Goal: Task Accomplishment & Management: Manage account settings

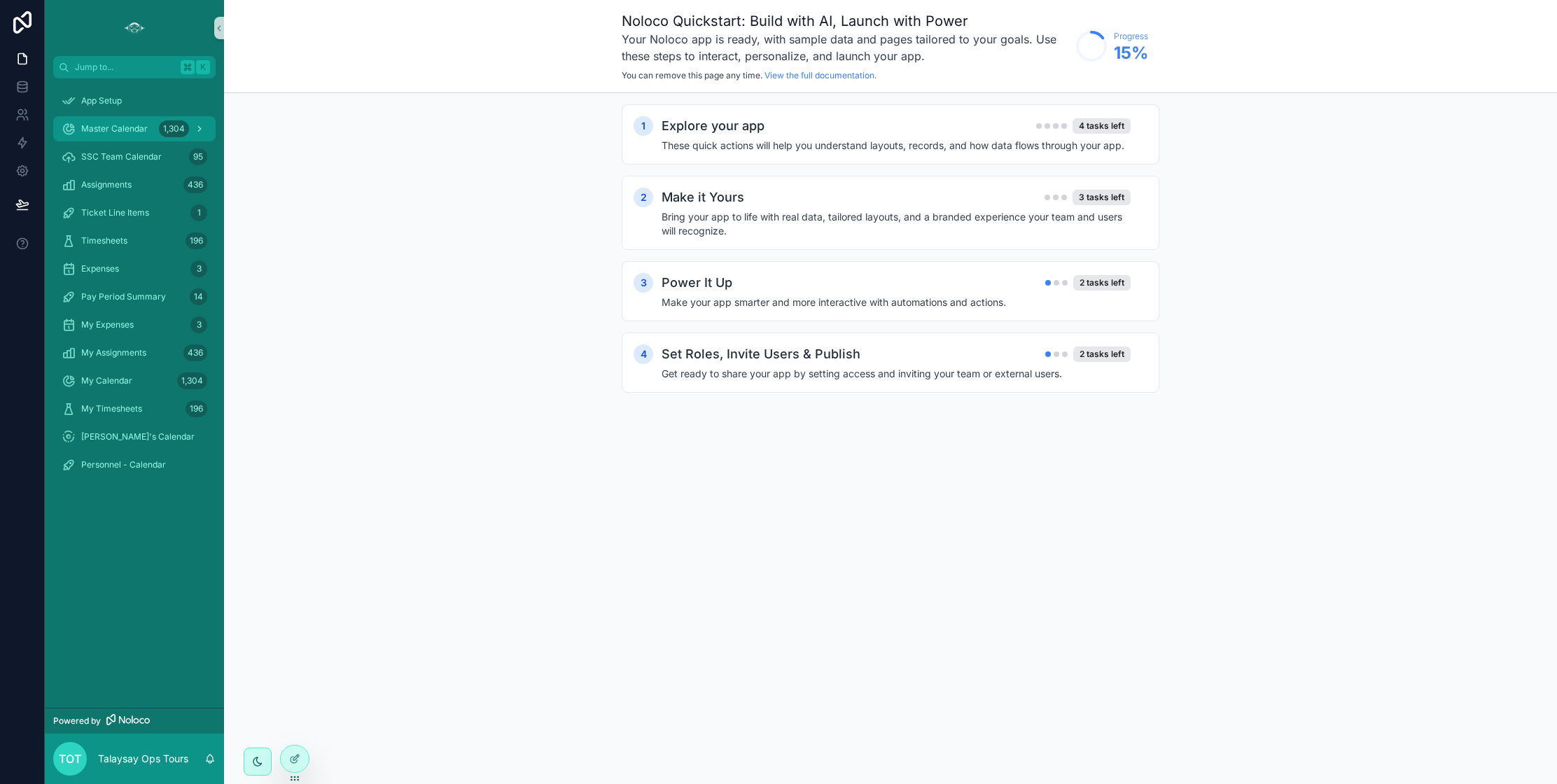
click at [91, 126] on span "Master Calendar" at bounding box center [114, 128] width 67 height 11
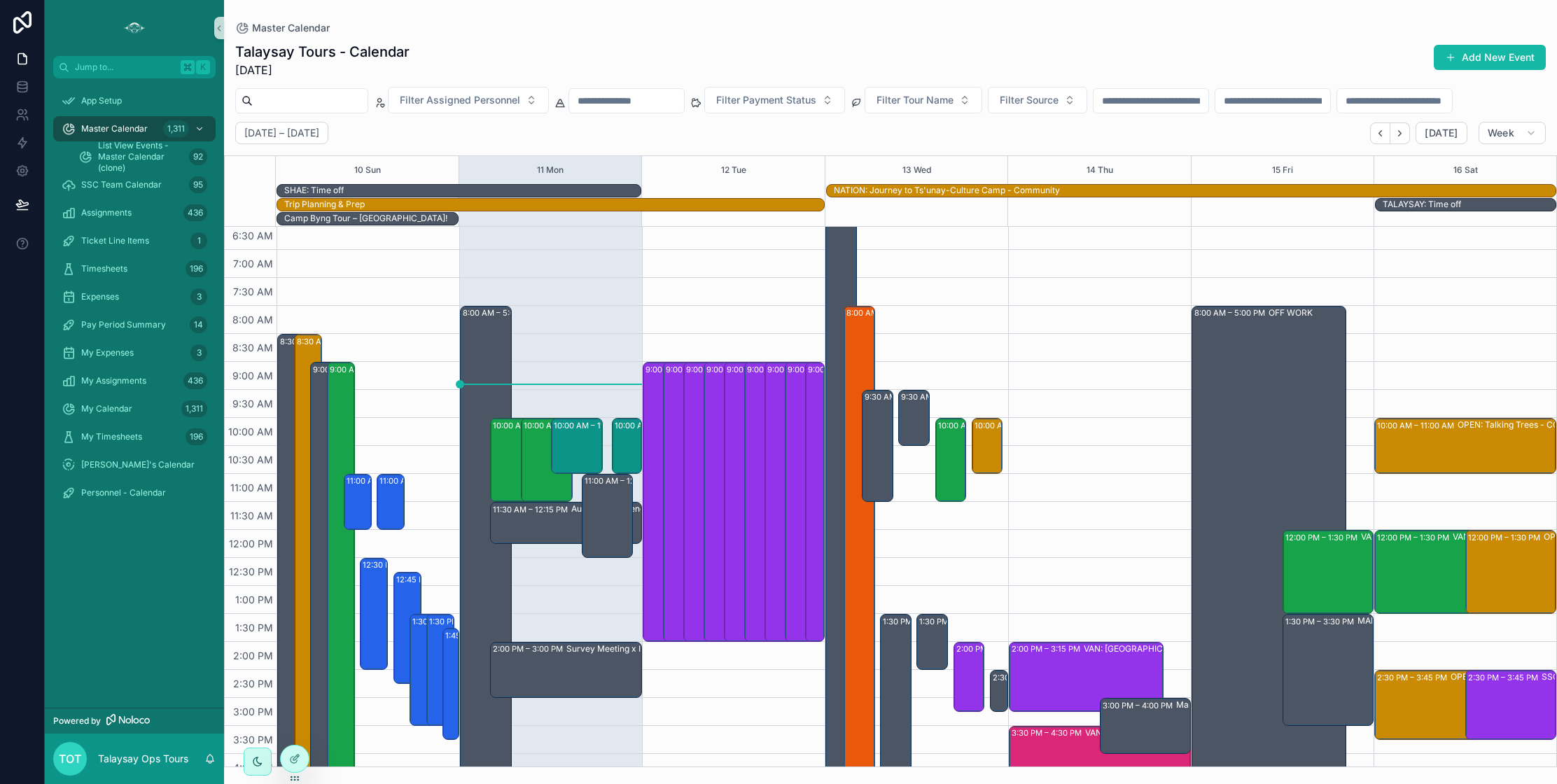
scroll to position [29, 0]
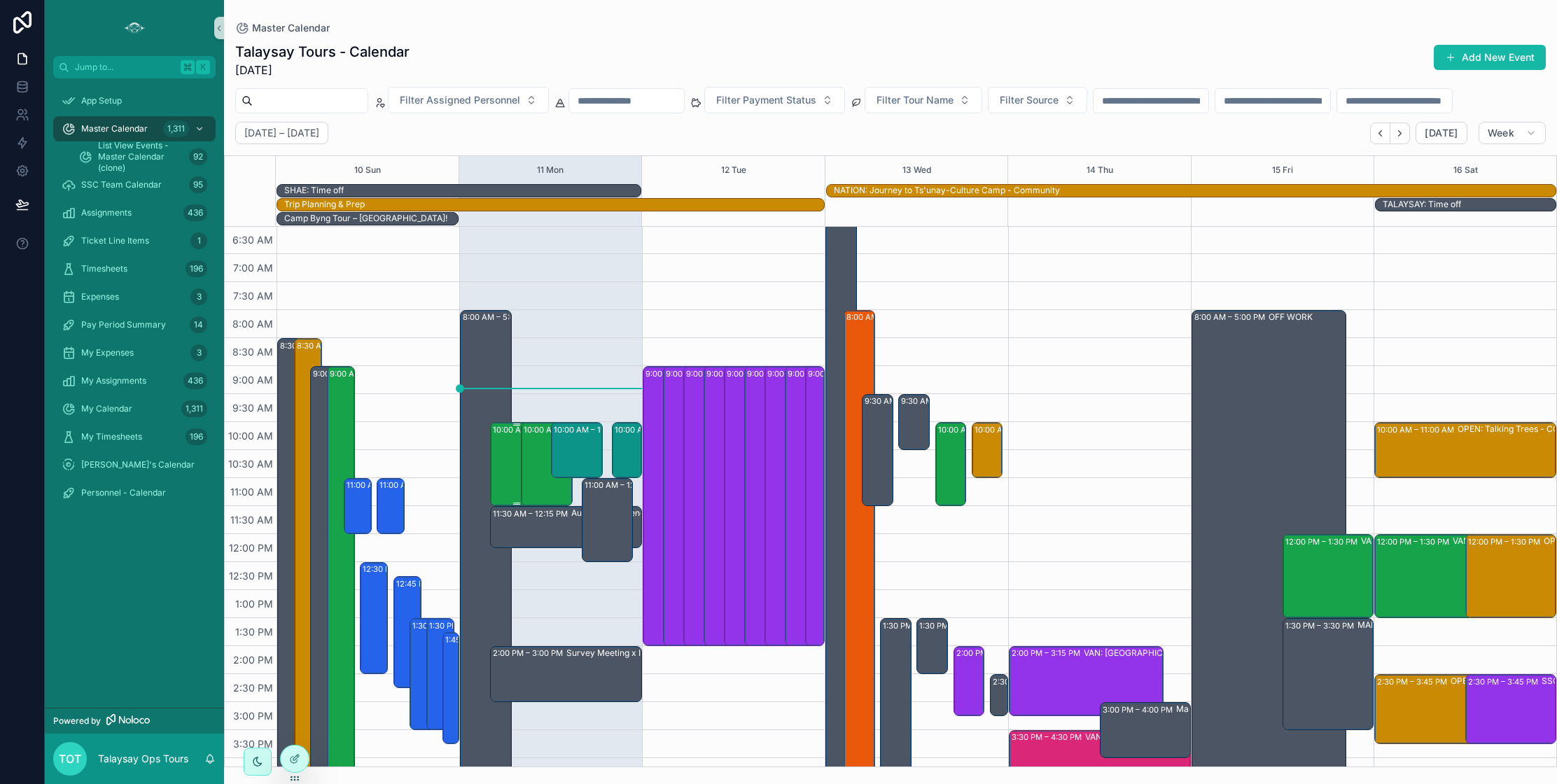
click at [510, 465] on div "10:00 AM – 11:30 AM VAN: TT - [PERSON_NAME] (1) [PERSON_NAME], TW:NKUZ-XKCS" at bounding box center [517, 464] width 48 height 81
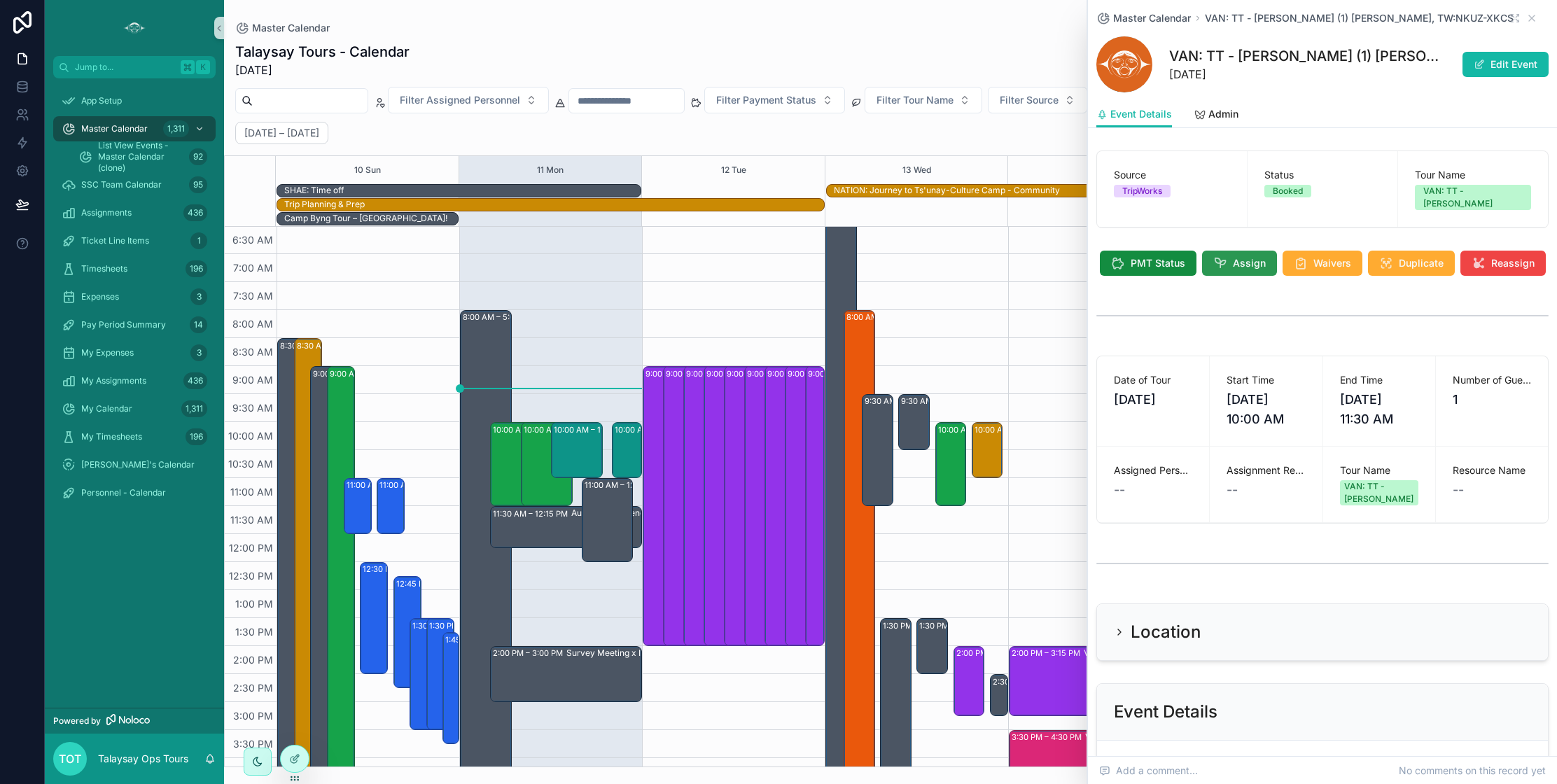
click at [1244, 256] on span "Assign" at bounding box center [1249, 263] width 33 height 14
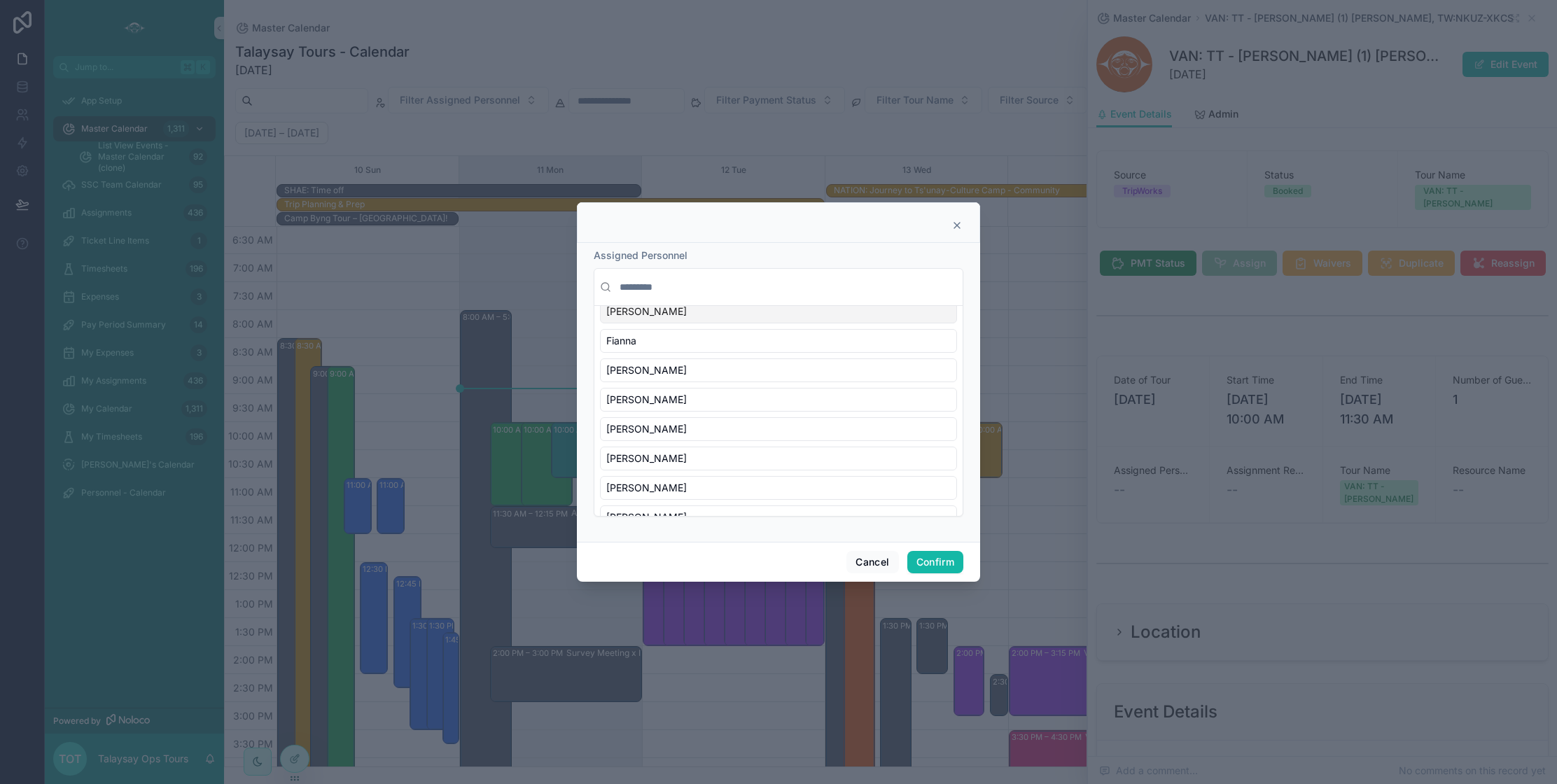
scroll to position [491, 0]
click at [679, 341] on div "[PERSON_NAME]" at bounding box center [778, 335] width 357 height 23
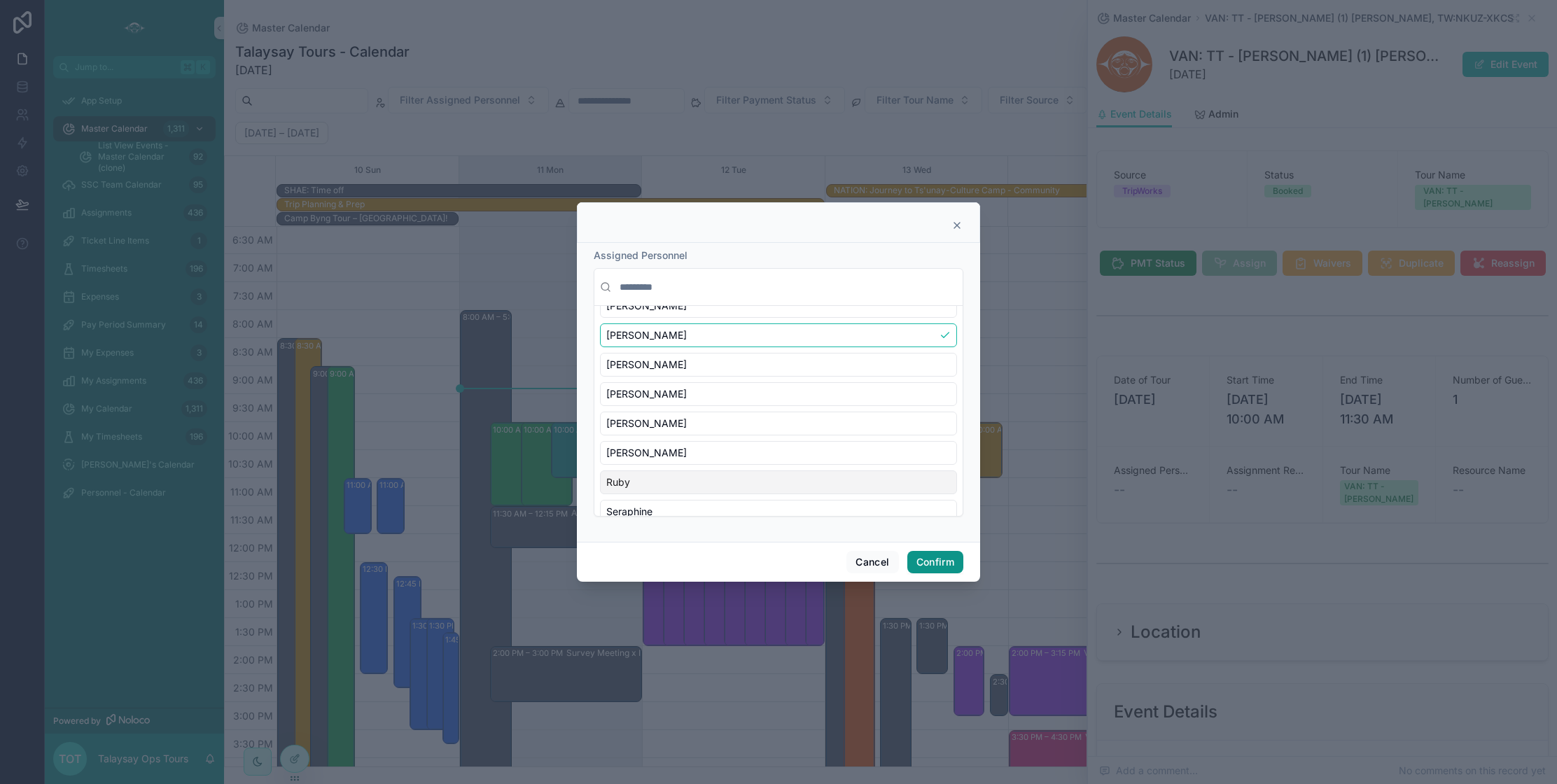
drag, startPoint x: 934, startPoint y: 563, endPoint x: 965, endPoint y: 598, distance: 46.8
click at [934, 563] on button "Confirm" at bounding box center [935, 562] width 56 height 23
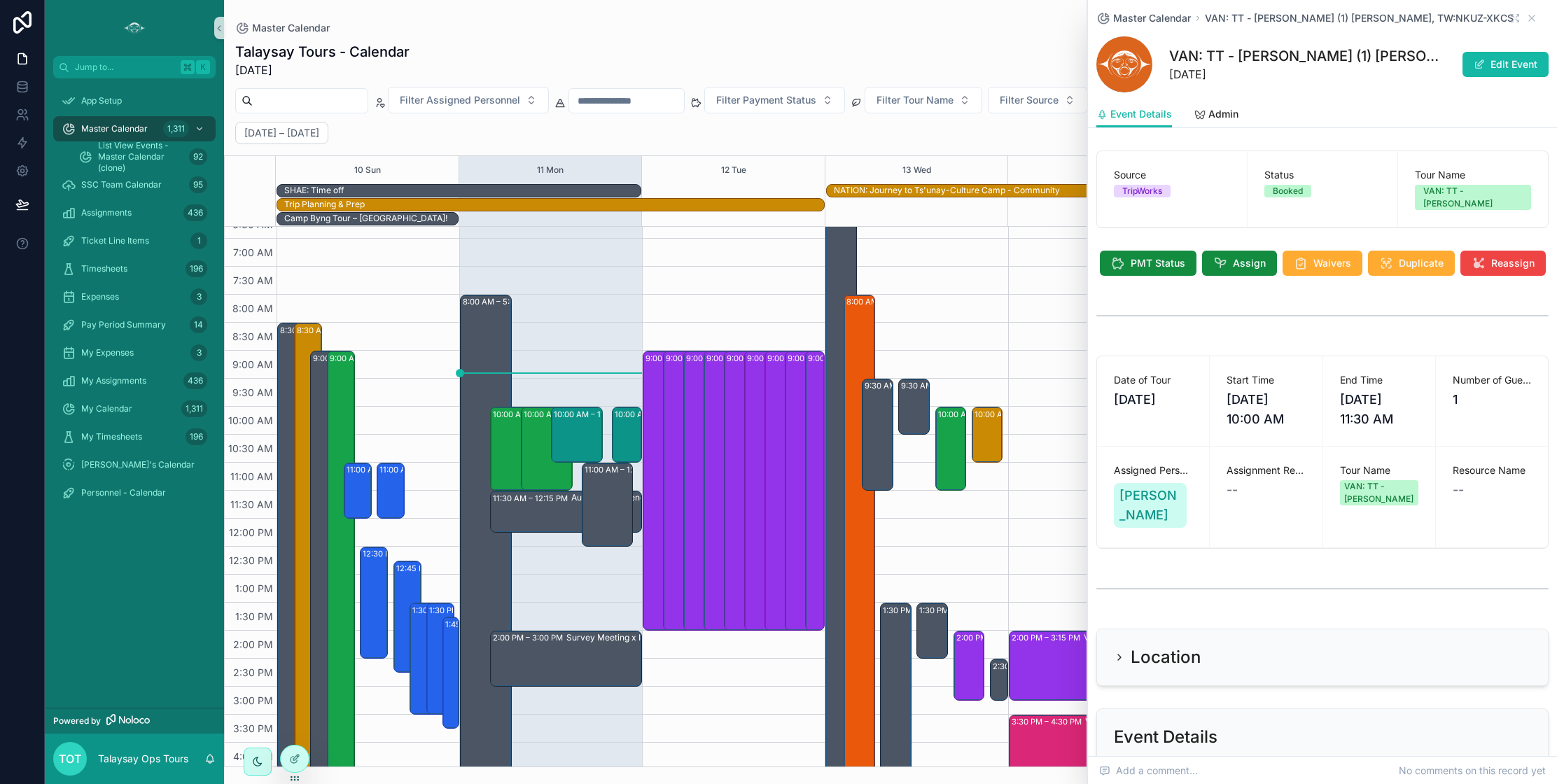
scroll to position [22, 0]
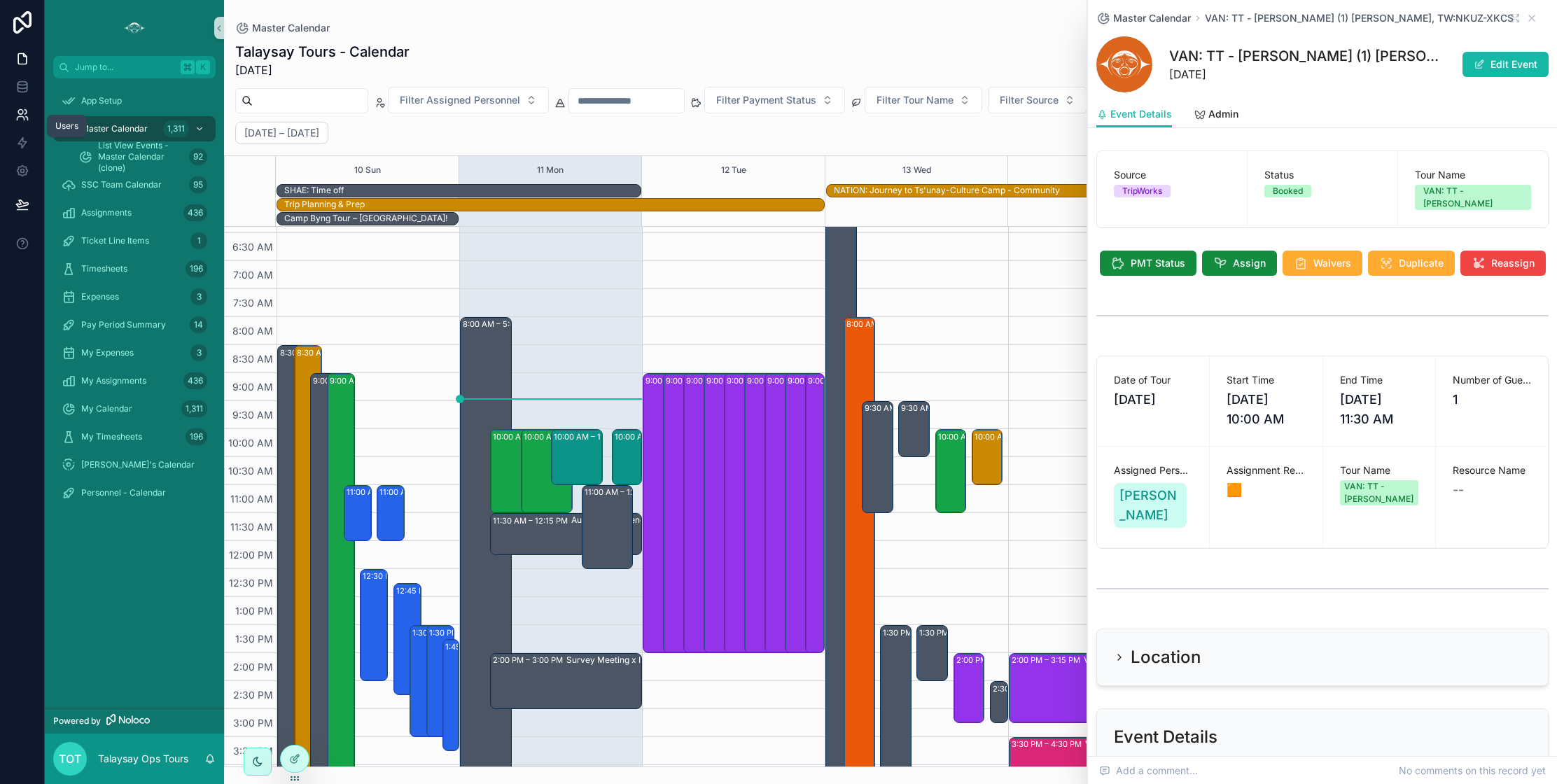
click at [21, 120] on icon at bounding box center [23, 115] width 14 height 14
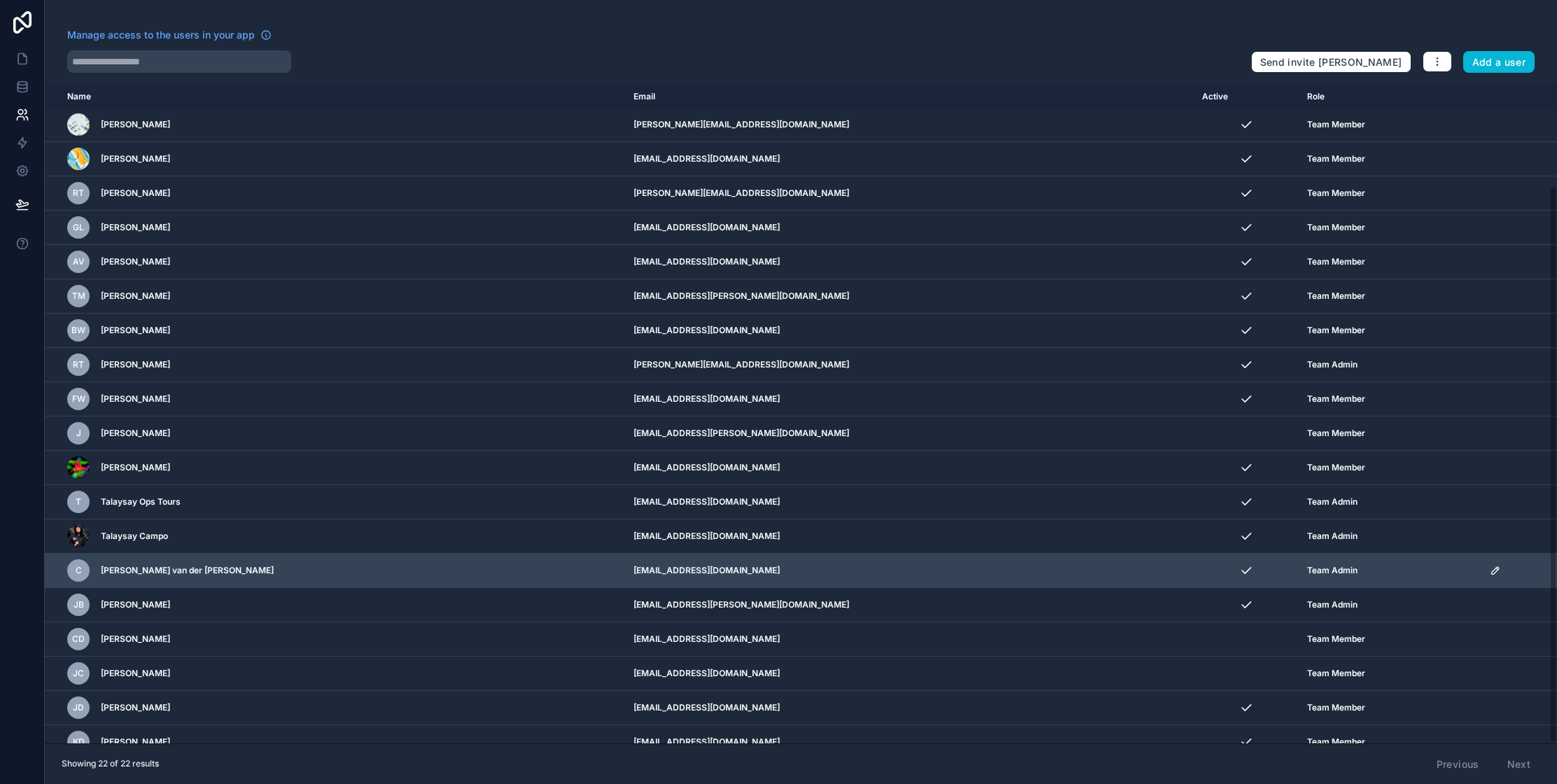
scroll to position [120, 0]
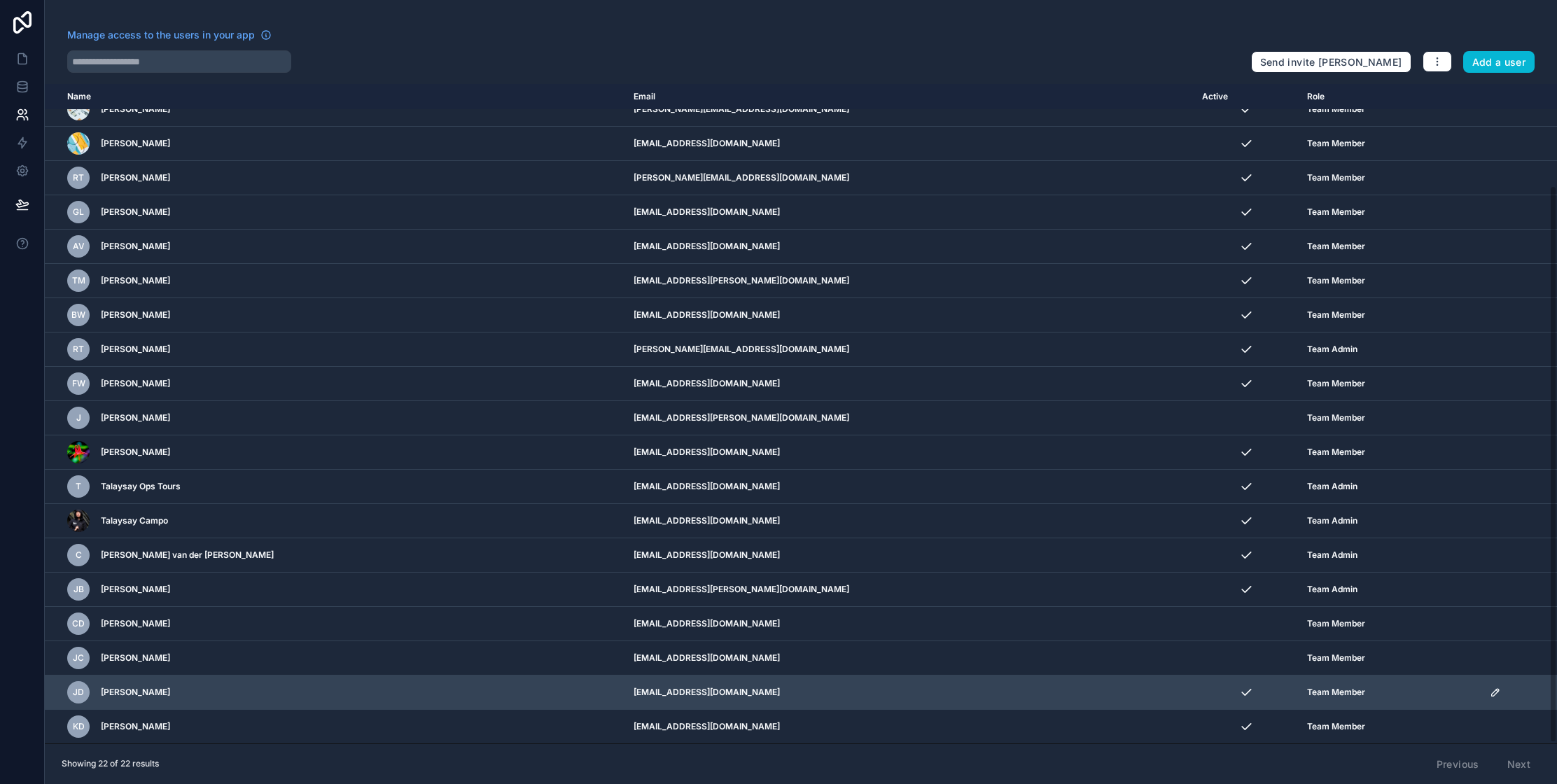
click at [1490, 693] on icon "scrollable content" at bounding box center [1495, 692] width 11 height 11
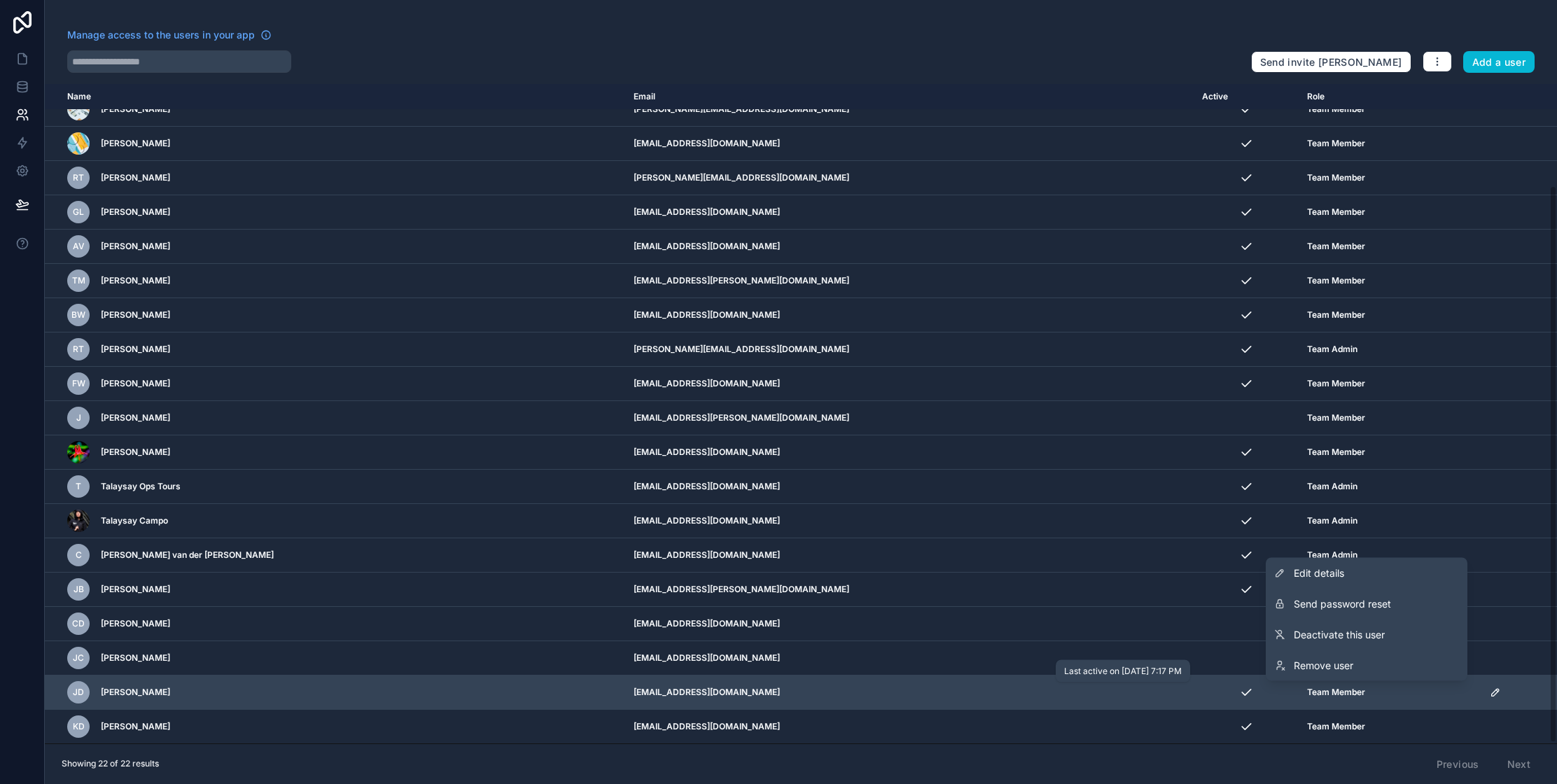
click at [1239, 692] on icon "scrollable content" at bounding box center [1246, 692] width 14 height 14
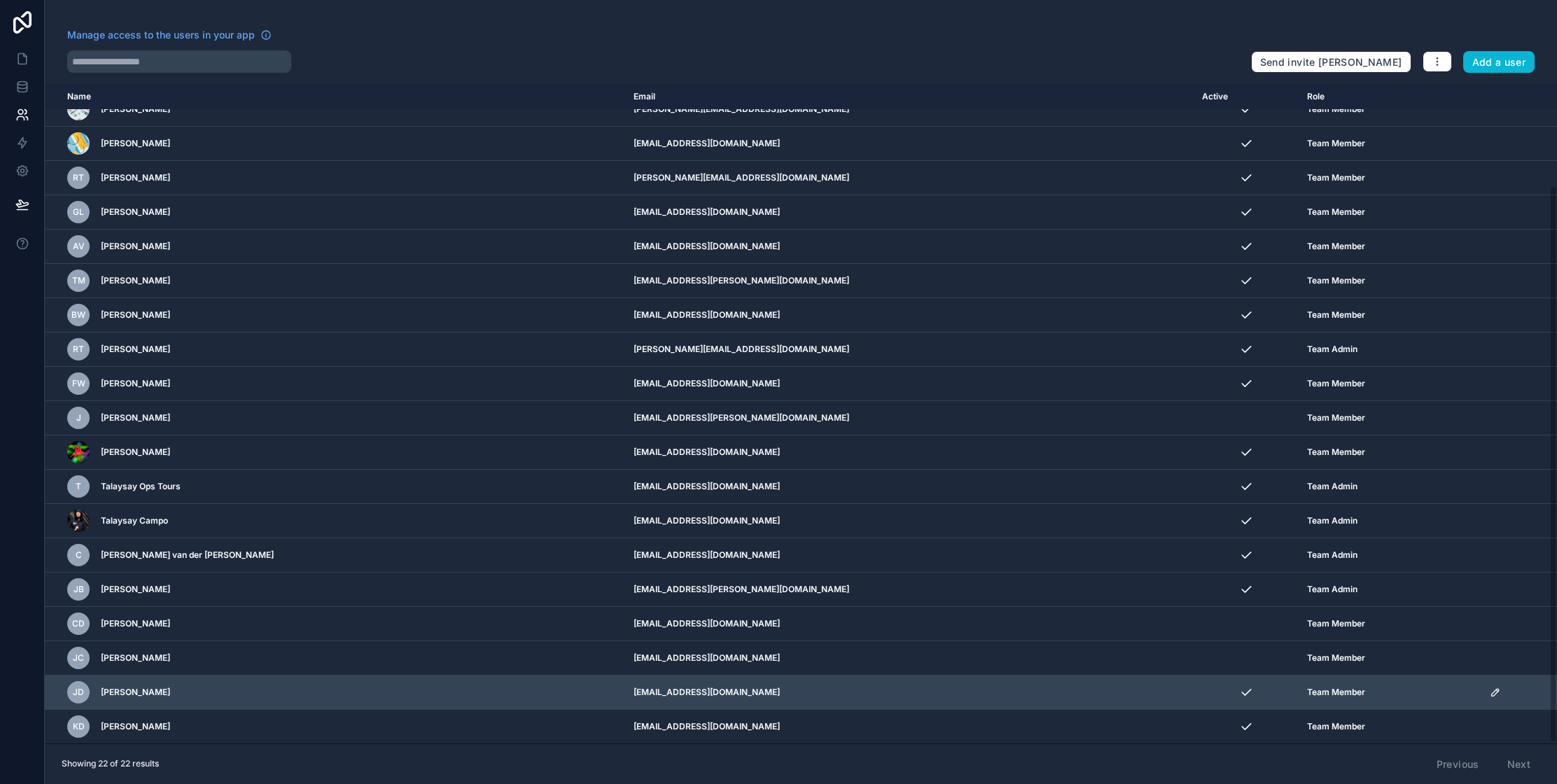
click at [1490, 692] on icon "scrollable content" at bounding box center [1495, 692] width 11 height 11
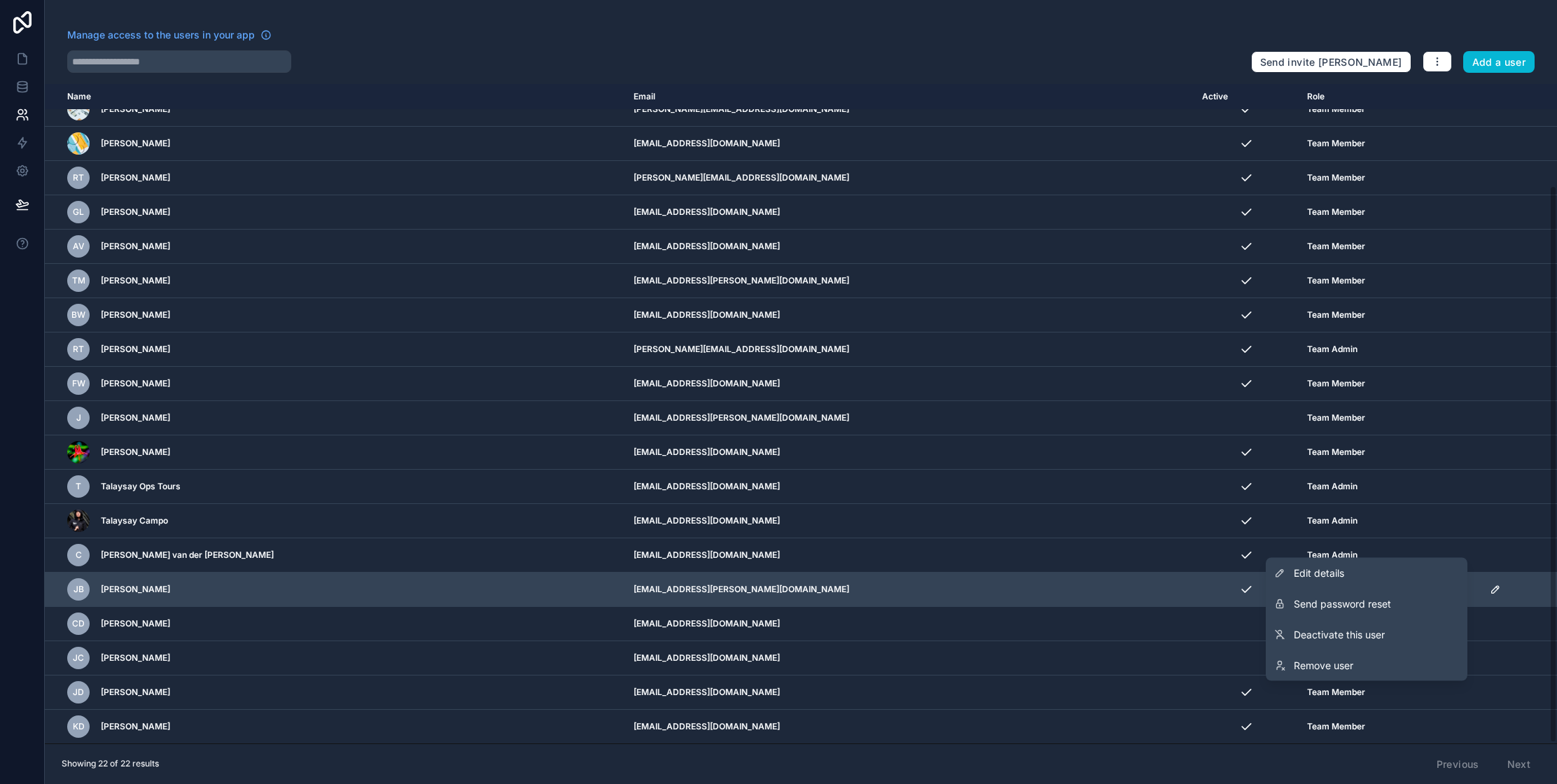
click at [1345, 597] on span "Send password reset" at bounding box center [1343, 604] width 97 height 14
